Goal: Task Accomplishment & Management: Manage account settings

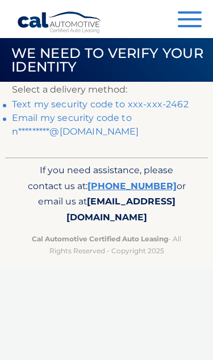
click at [174, 102] on link "Text my security code to xxx-xxx-2462" at bounding box center [100, 104] width 177 height 11
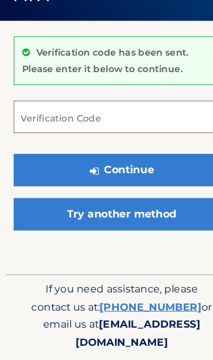
scroll to position [18, 0]
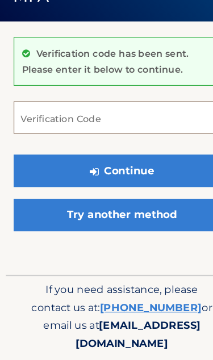
click at [98, 134] on input "Verification Code" at bounding box center [106, 148] width 189 height 28
click at [104, 134] on input "Verification Code" at bounding box center [106, 148] width 189 height 28
paste input "269470"
type input "269470"
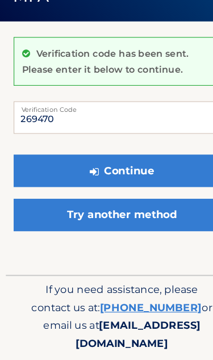
click at [133, 181] on button "Continue" at bounding box center [106, 195] width 189 height 28
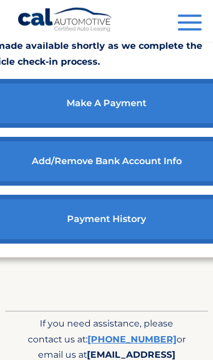
scroll to position [251, 0]
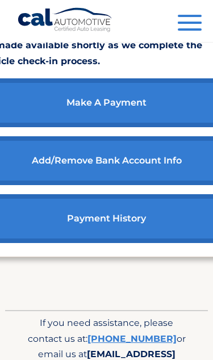
click at [157, 126] on link "make a payment" at bounding box center [107, 102] width 252 height 49
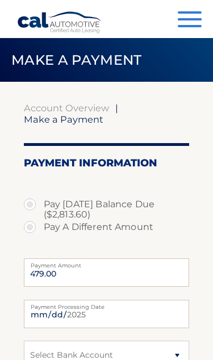
click at [189, 20] on span "button" at bounding box center [190, 19] width 24 height 2
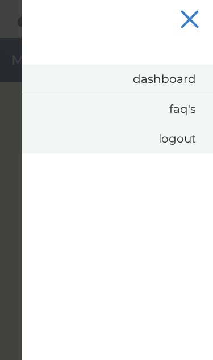
click at [177, 83] on link "Dashboard" at bounding box center [117, 79] width 191 height 29
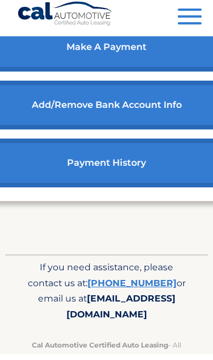
scroll to position [300, 0]
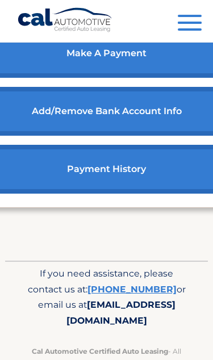
click at [150, 187] on link "payment history" at bounding box center [107, 169] width 252 height 49
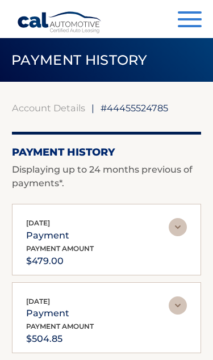
click at [190, 20] on span "button" at bounding box center [190, 19] width 24 height 2
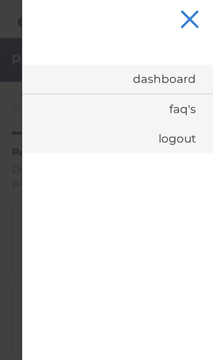
click at [175, 82] on link "Dashboard" at bounding box center [117, 79] width 191 height 29
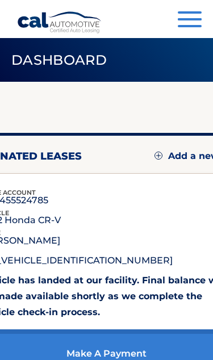
click at [192, 26] on span "button" at bounding box center [190, 26] width 24 height 2
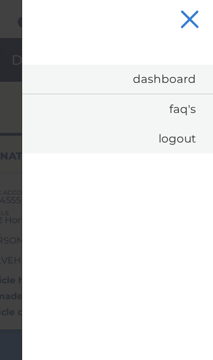
click at [181, 142] on link "Logout" at bounding box center [117, 139] width 191 height 30
